Goal: Task Accomplishment & Management: Complete application form

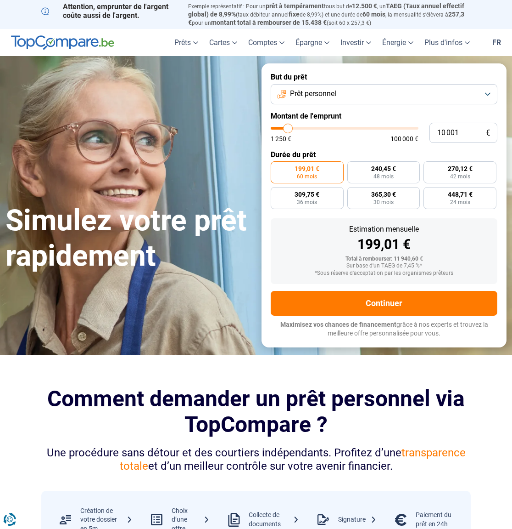
type input "11 000"
type input "11000"
type input "11 250"
type input "11250"
type input "11 750"
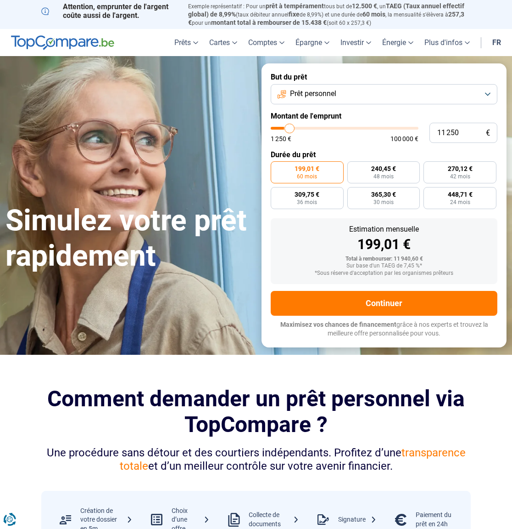
type input "11750"
type input "12 750"
type input "12750"
type input "13 750"
type input "13750"
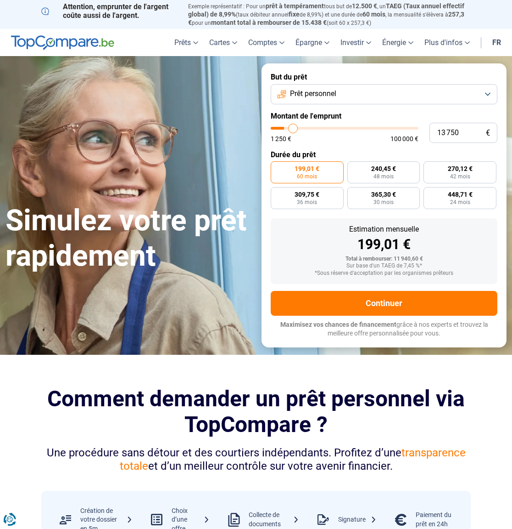
type input "16 000"
type input "16000"
type input "18 000"
type input "18000"
type input "20 500"
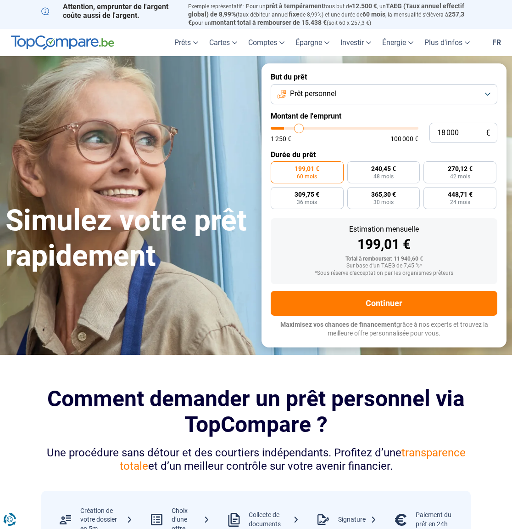
type input "20500"
type input "23 500"
type input "23500"
type input "27 250"
type input "27250"
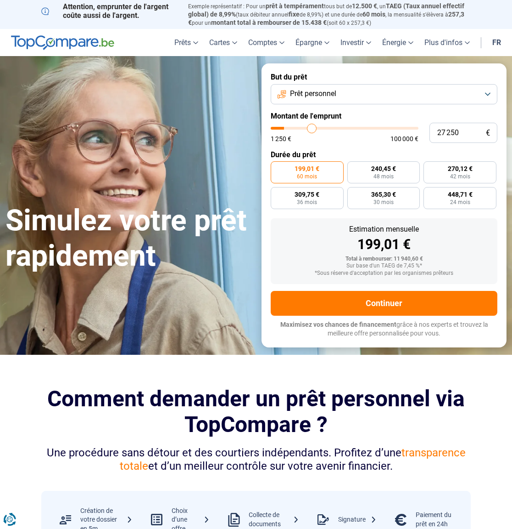
type input "30 500"
type input "30500"
type input "33 750"
type input "33750"
type input "37 000"
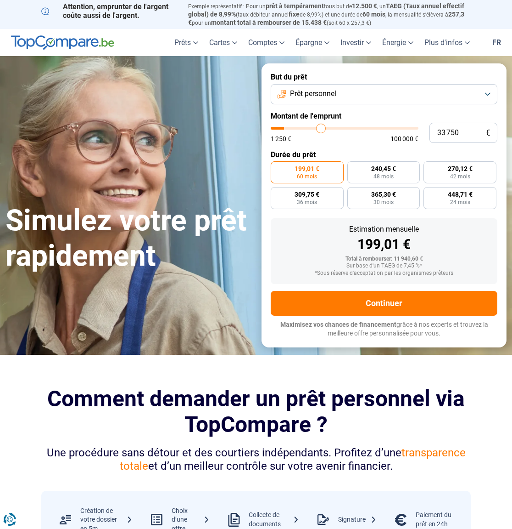
type input "37000"
type input "41 000"
type input "41000"
type input "45 250"
type input "45250"
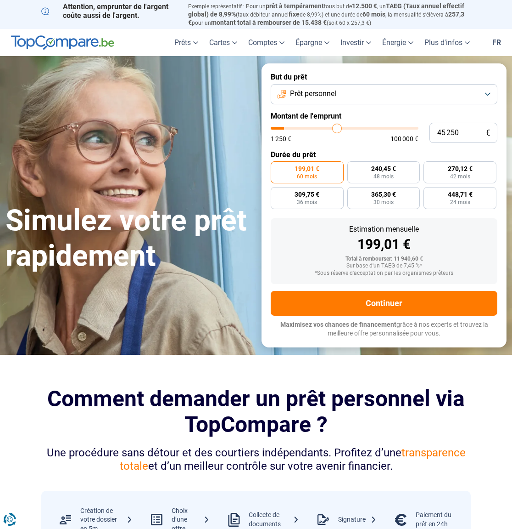
type input "49 250"
type input "49250"
type input "52 750"
type input "52750"
type input "56 500"
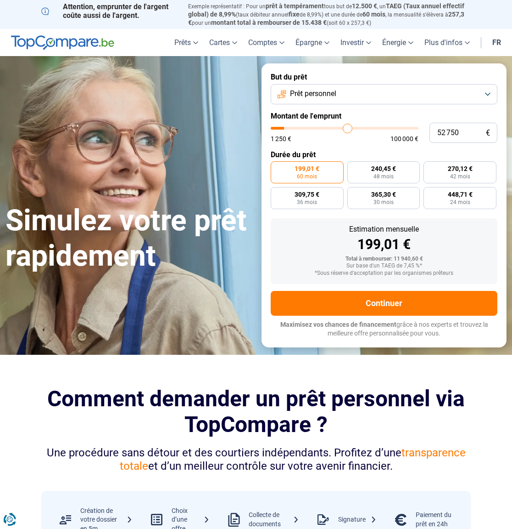
type input "56500"
type input "60 500"
type input "60500"
type input "63 000"
type input "63000"
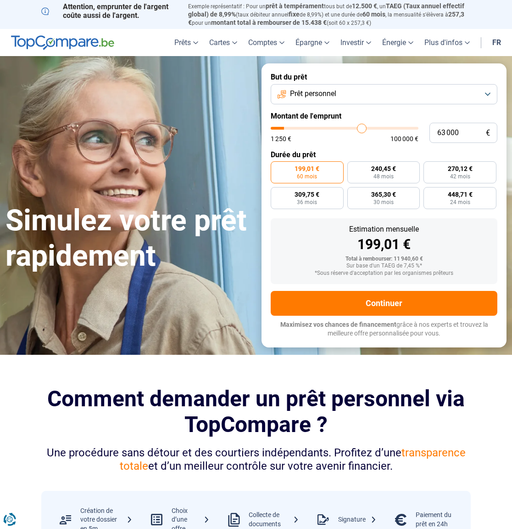
type input "65 750"
type input "65750"
type input "68 500"
type input "68500"
type input "70 750"
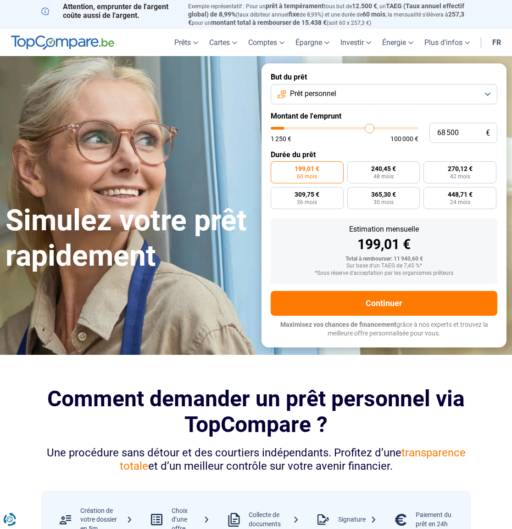
type input "70750"
type input "72 500"
type input "72500"
type input "74 000"
type input "74000"
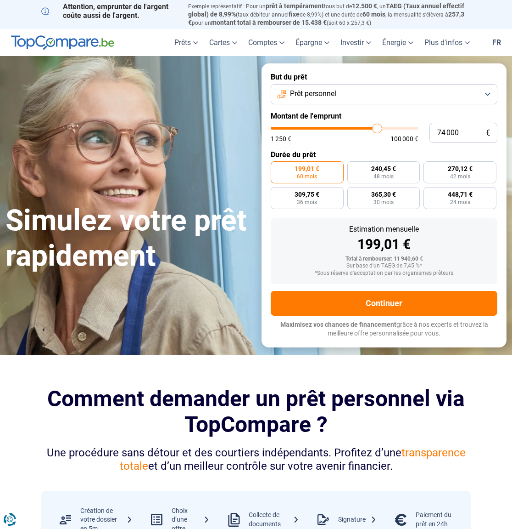
type input "75 500"
type input "75500"
type input "76 750"
type input "76750"
type input "78 500"
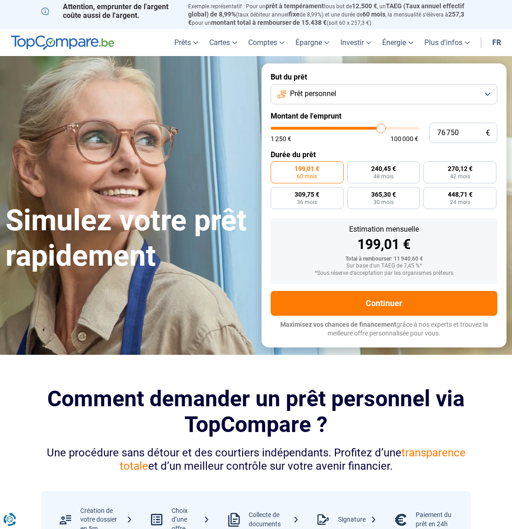
type input "78500"
type input "79 750"
type input "79750"
type input "81 000"
type input "81000"
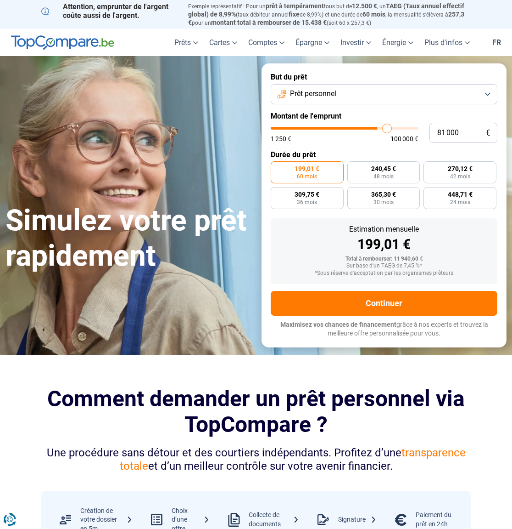
type input "82 750"
type input "82750"
type input "84 250"
type input "84250"
type input "86 000"
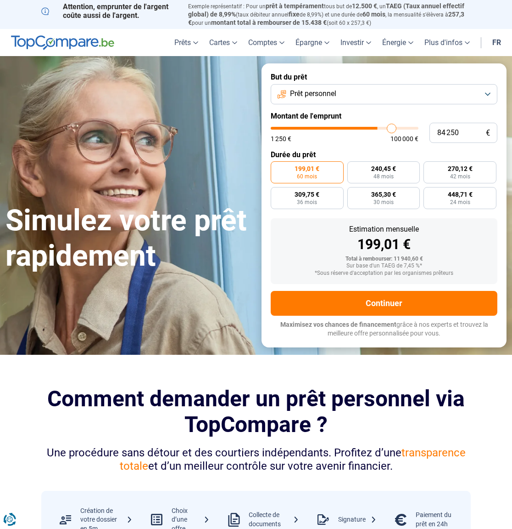
type input "86000"
type input "87 250"
type input "87250"
type input "89 000"
type input "89000"
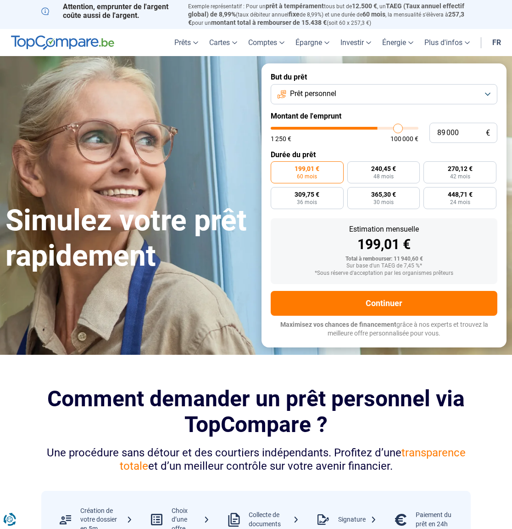
type input "90 500"
type input "90500"
type input "92 500"
type input "92500"
type input "94 250"
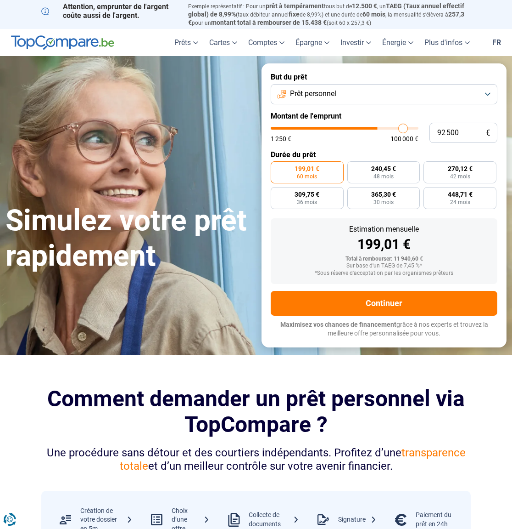
type input "94250"
type input "95 250"
type input "95250"
type input "96 000"
type input "96000"
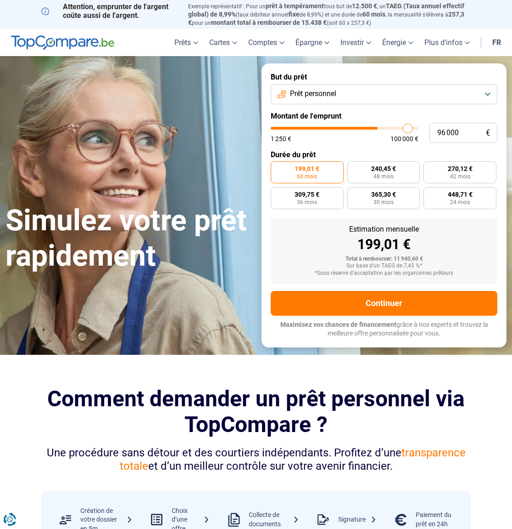
type input "97 000"
type input "97000"
type input "98 000"
type input "98000"
type input "98 500"
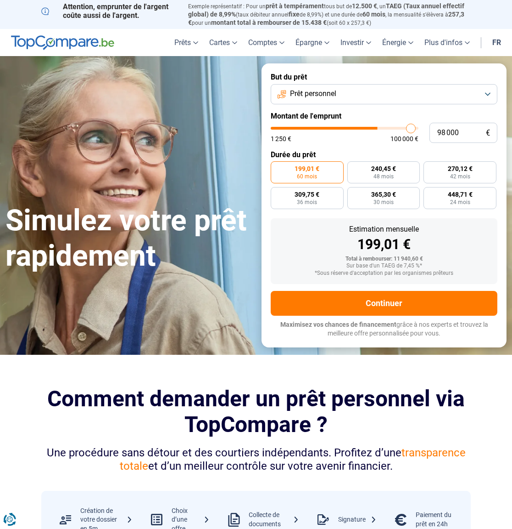
type input "98500"
type input "99 250"
type input "99250"
type input "99 500"
type input "99500"
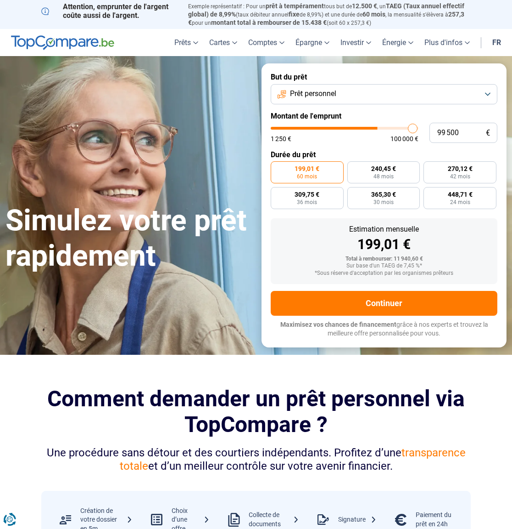
type input "99 750"
type input "99750"
type input "99 500"
type input "99500"
type input "99 250"
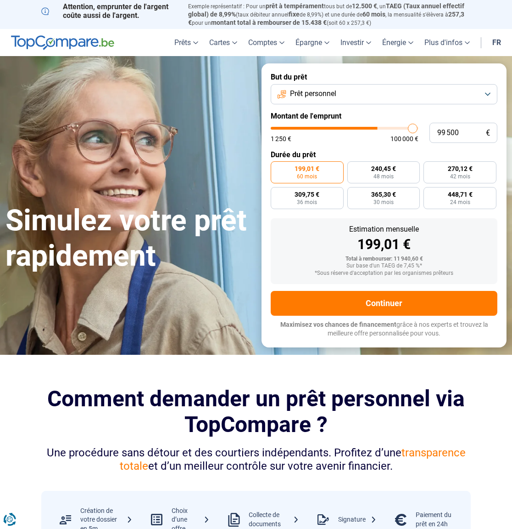
type input "99250"
type input "98 250"
type input "98250"
type input "97 250"
type input "97250"
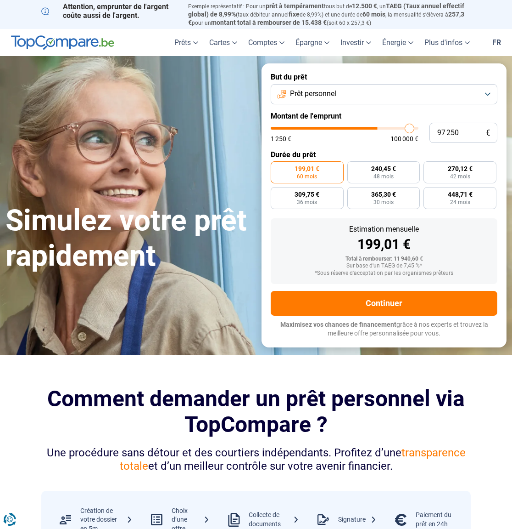
type input "96 000"
type input "96000"
type input "94 500"
type input "94500"
type input "93 500"
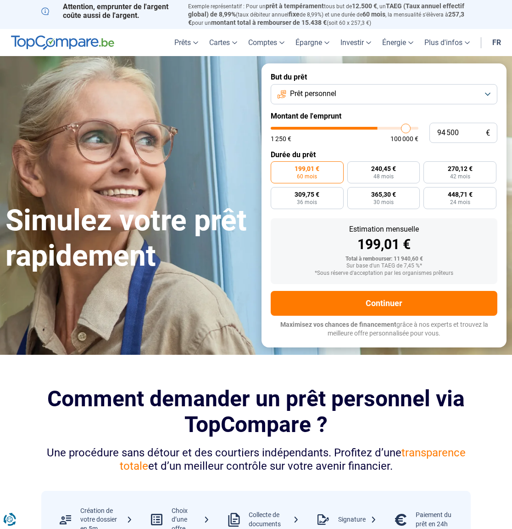
type input "93500"
type input "92 000"
type input "92000"
type input "90 250"
type input "90250"
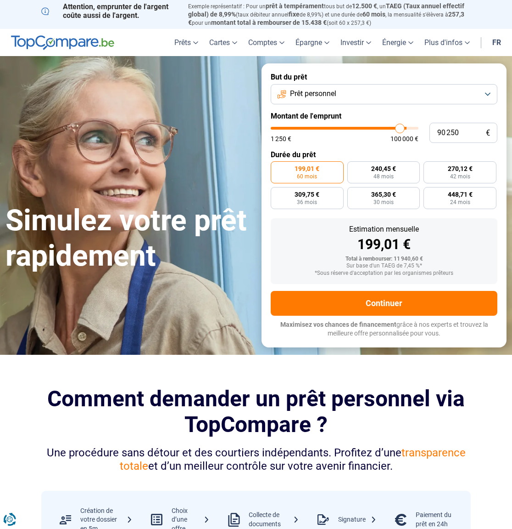
type input "88 500"
type input "88500"
type input "86 500"
type input "86500"
type input "85 000"
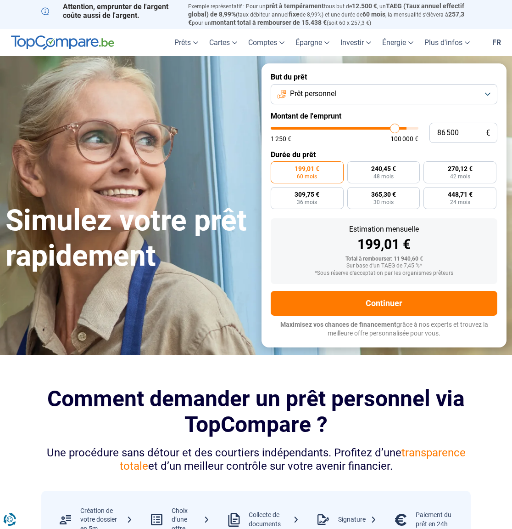
type input "85000"
type input "83 250"
type input "83250"
type input "82 250"
type input "82250"
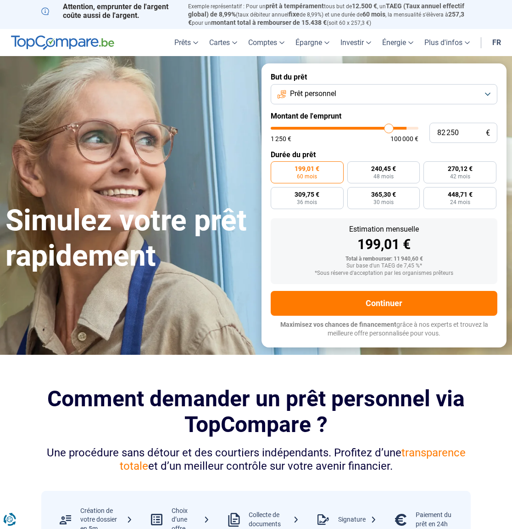
type input "81 250"
type input "81250"
type input "80 000"
type input "80000"
type input "78 500"
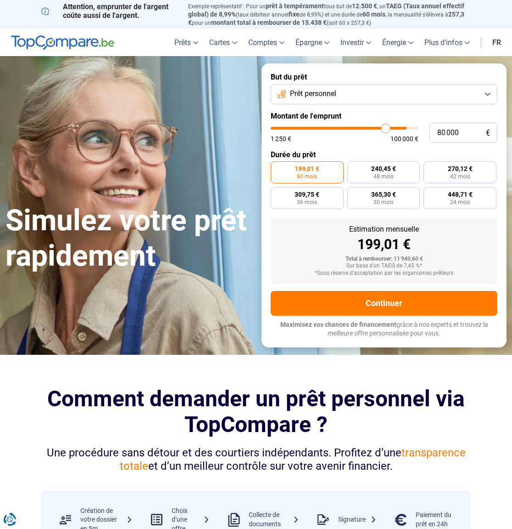
type input "78500"
type input "77 000"
type input "77000"
type input "75 750"
type input "75750"
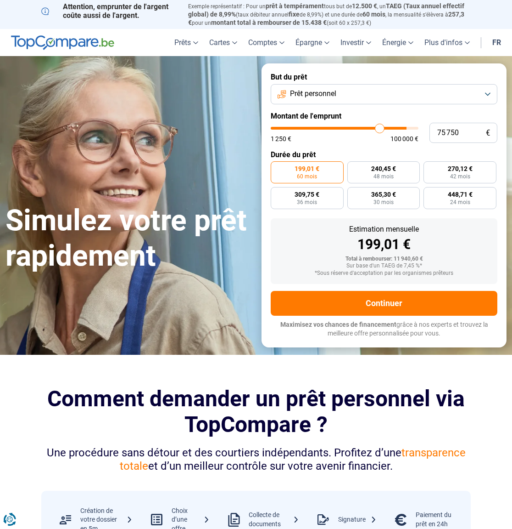
type input "74 750"
type input "74750"
type input "73 250"
type input "73250"
type input "71 750"
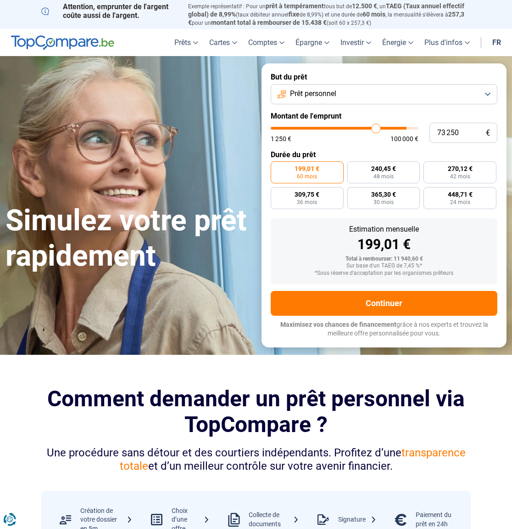
type input "71750"
type input "69 500"
type input "69500"
type input "67 500"
type input "67500"
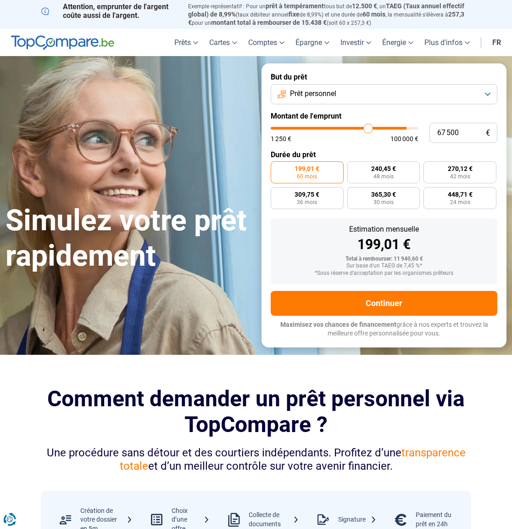
type input "65 000"
type input "65000"
type input "63 500"
type input "63500"
type input "61 500"
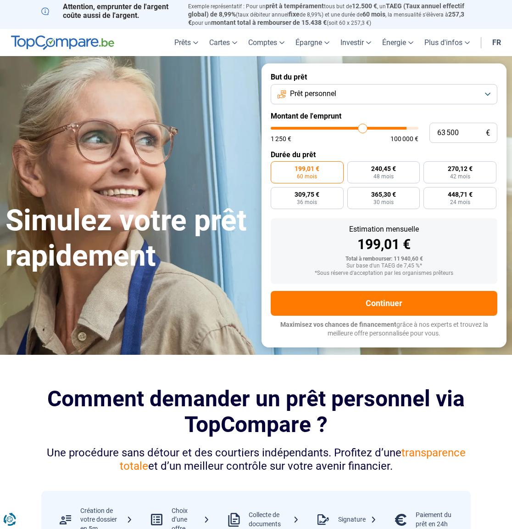
type input "61500"
type input "59 750"
type input "59750"
type input "58 250"
type input "58250"
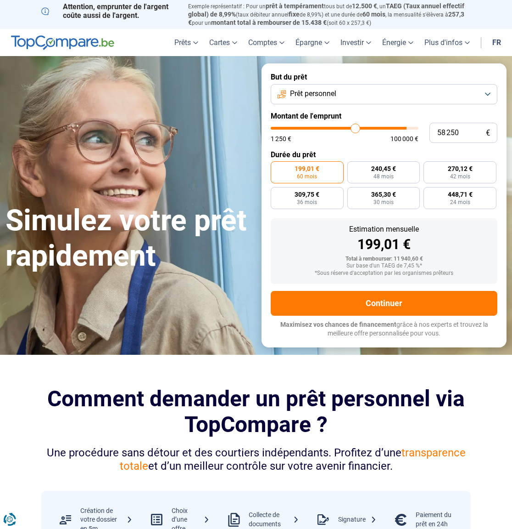
type input "57 000"
type input "57000"
type input "56 000"
type input "56000"
type input "54 500"
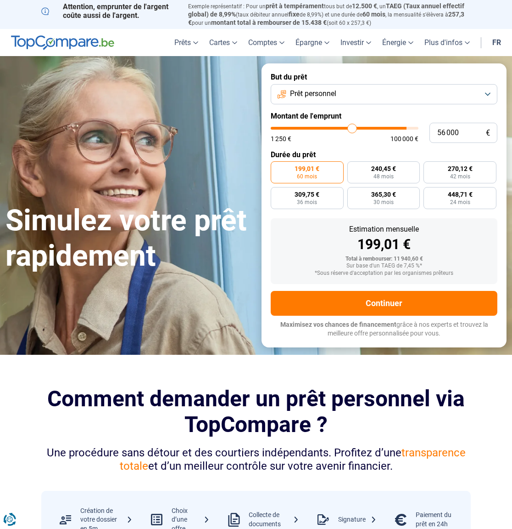
type input "54500"
type input "53 250"
type input "53250"
type input "52 000"
type input "52000"
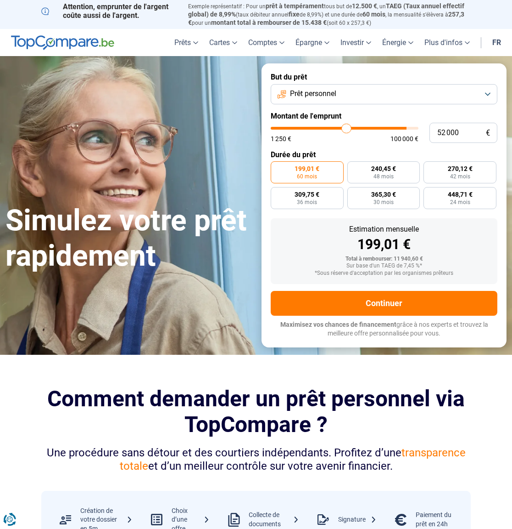
type input "50 750"
type input "50750"
type input "49 750"
type input "49750"
type input "48 750"
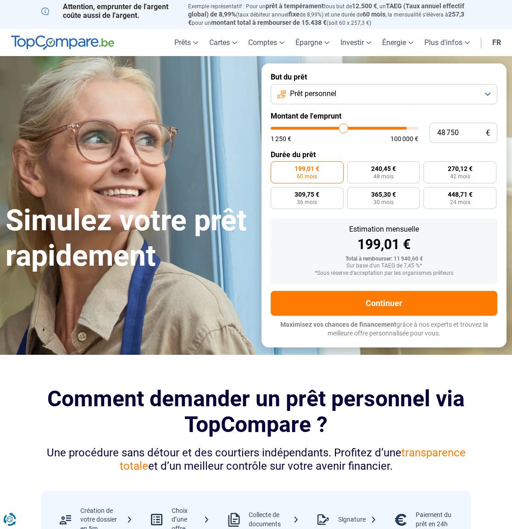
type input "48750"
type input "47 250"
type input "47250"
type input "46 500"
type input "46500"
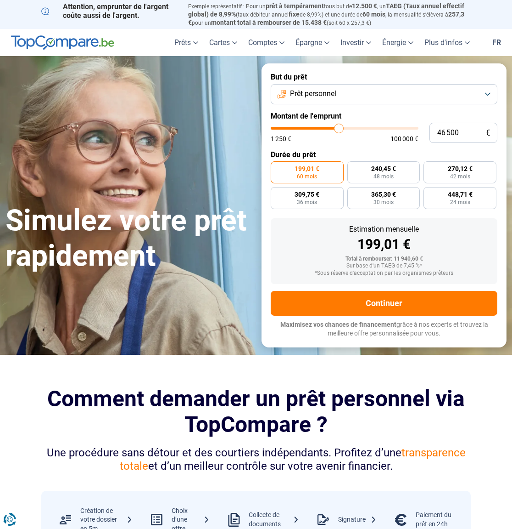
type input "45 500"
type input "45500"
type input "44 500"
type input "44500"
type input "43 750"
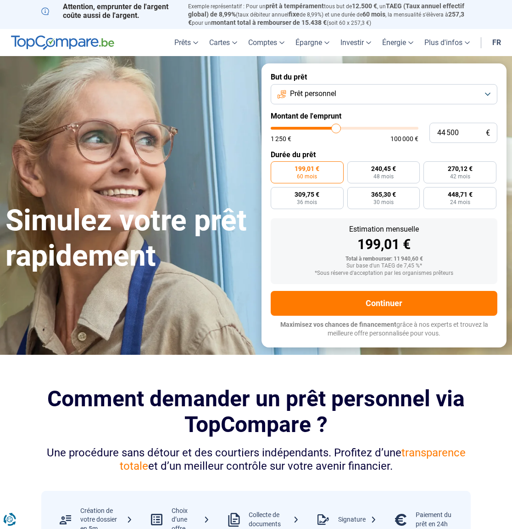
type input "43750"
type input "43 000"
type input "43000"
type input "42 750"
type input "42750"
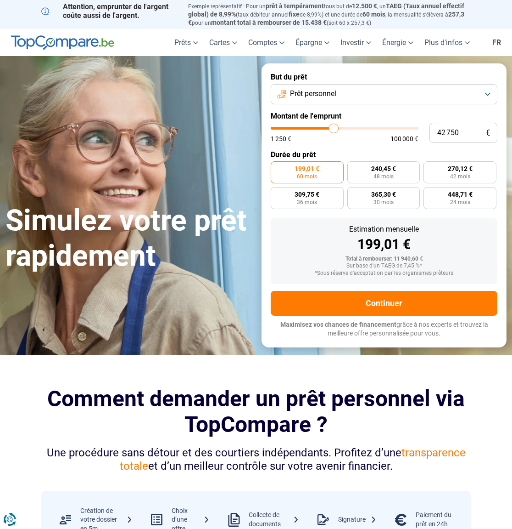
type input "42 500"
type input "42500"
type input "42 000"
type input "42000"
type input "41 750"
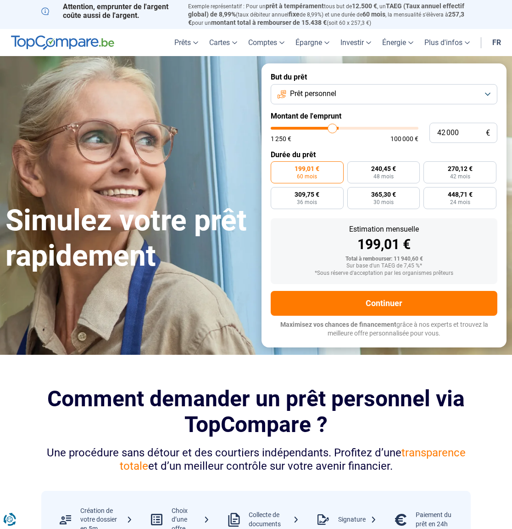
type input "41750"
type input "41 500"
type input "41500"
type input "41 000"
type input "41000"
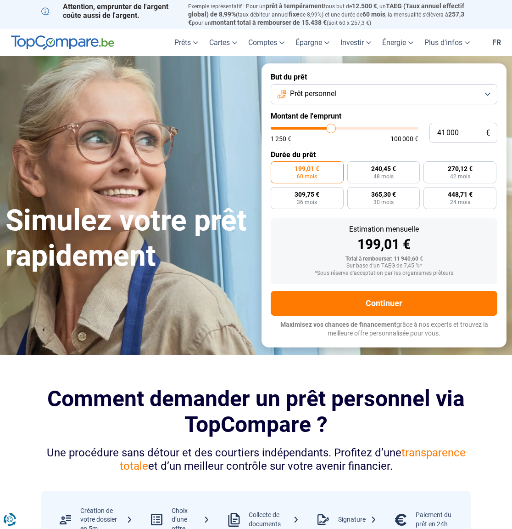
type input "40 750"
type input "40750"
type input "40 500"
type input "40500"
type input "39 750"
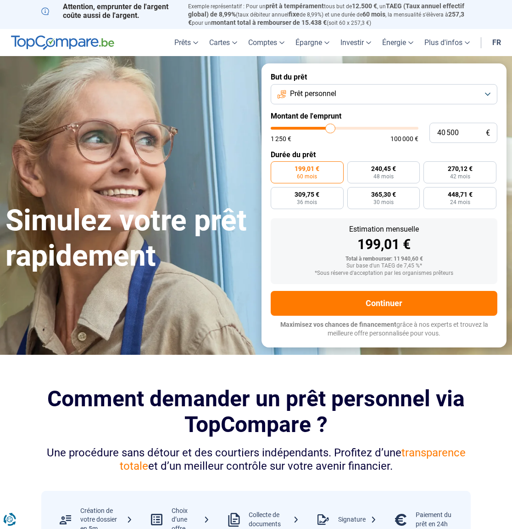
type input "39750"
type input "39 500"
type input "39500"
type input "39 000"
type input "39000"
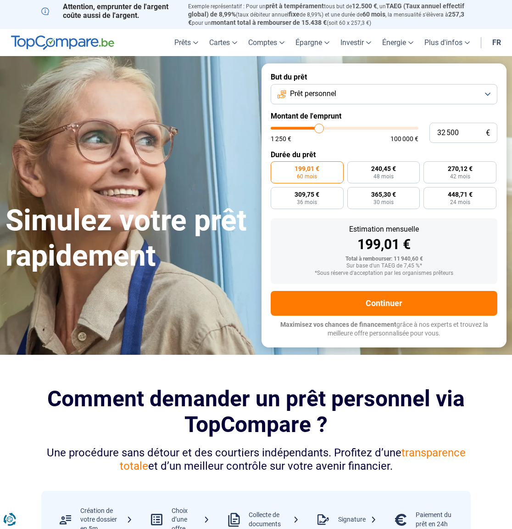
drag, startPoint x: 290, startPoint y: 124, endPoint x: 320, endPoint y: 133, distance: 31.0
click at [320, 133] on div "1 250 € 100 000 €" at bounding box center [345, 134] width 148 height 15
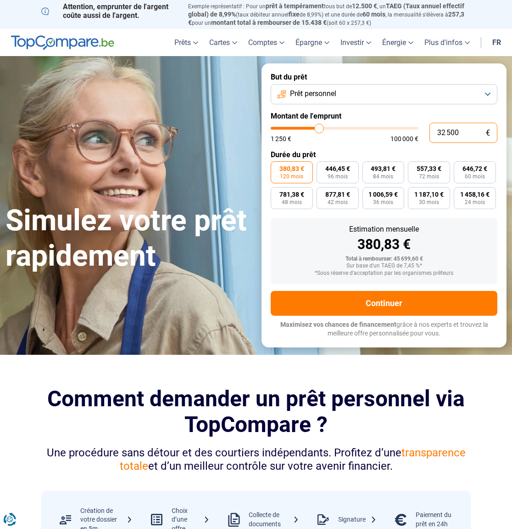
drag, startPoint x: 465, startPoint y: 134, endPoint x: 403, endPoint y: 117, distance: 64.8
click at [402, 117] on form "But du prêt Prêt personnel Montant de l'emprunt 32 500 € 1 250 € 100 000 € Duré…" at bounding box center [384, 204] width 245 height 283
click at [445, 132] on input "100 000" at bounding box center [464, 133] width 68 height 20
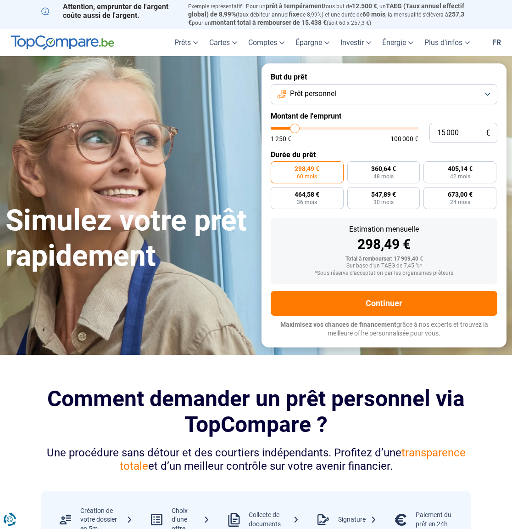
click at [445, 97] on button "Prêt personnel" at bounding box center [384, 94] width 227 height 20
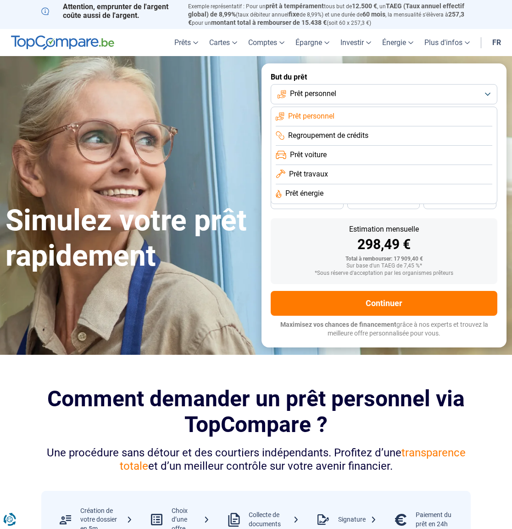
click at [390, 176] on li "Prêt travaux" at bounding box center [384, 174] width 217 height 19
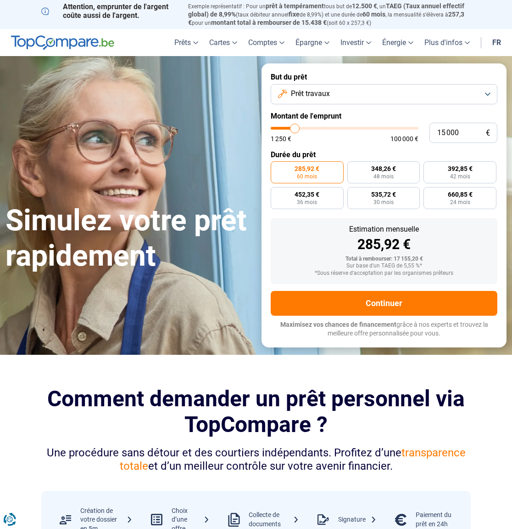
click at [392, 94] on button "Prêt travaux" at bounding box center [384, 94] width 227 height 20
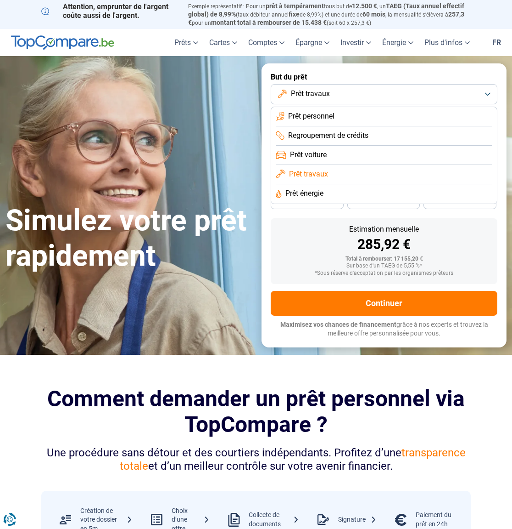
click at [393, 85] on button "Prêt travaux" at bounding box center [384, 94] width 227 height 20
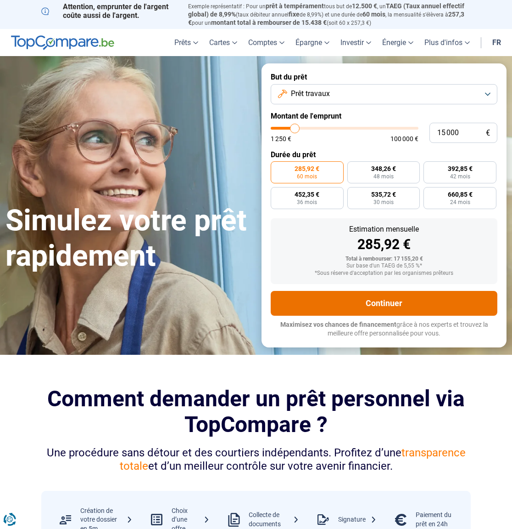
click at [424, 300] on button "Continuer" at bounding box center [384, 303] width 227 height 25
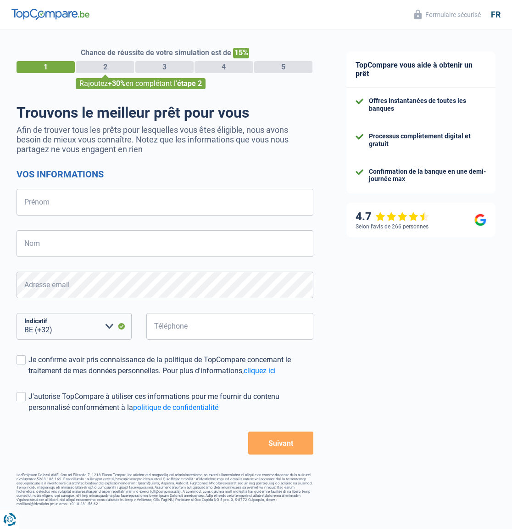
select select "32"
